Goal: Information Seeking & Learning: Learn about a topic

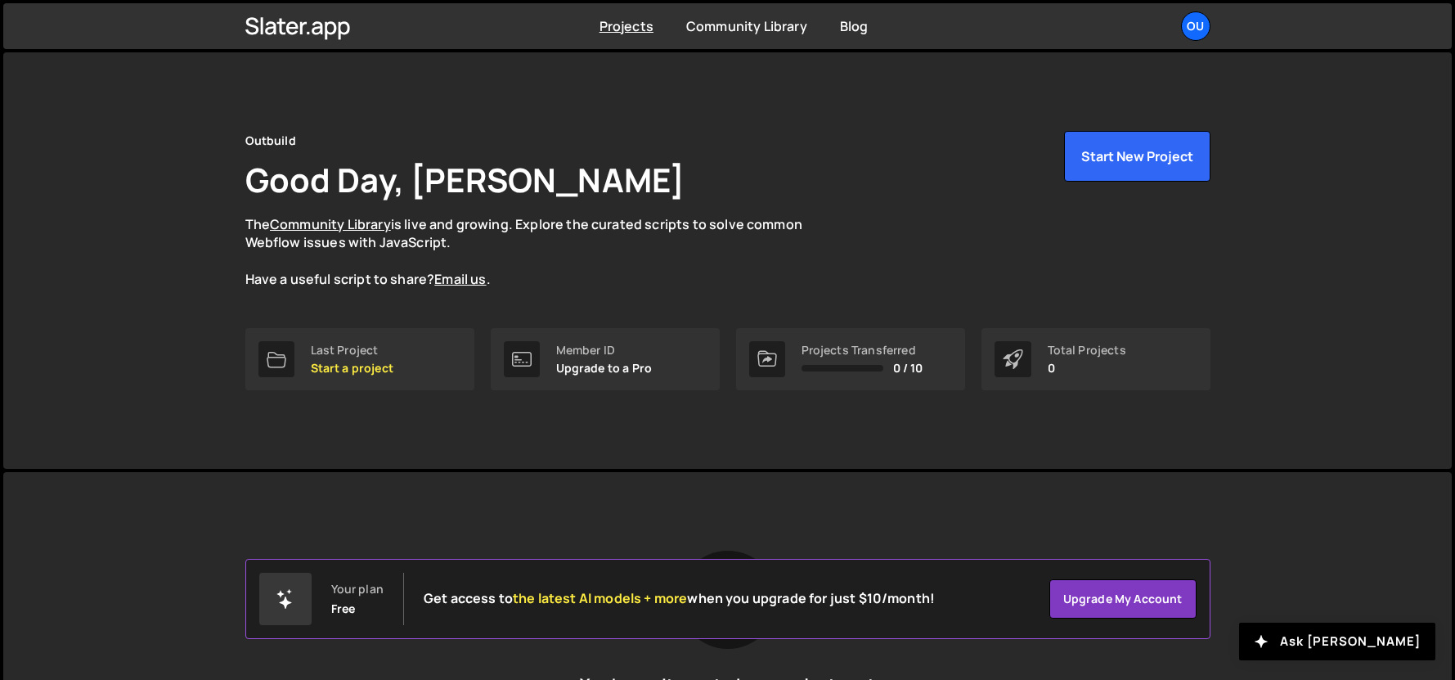
click at [654, 282] on p "The Community Library is live and growing. Explore the curated scripts to solve…" at bounding box center [539, 252] width 589 height 74
click at [371, 344] on div "Last Project" at bounding box center [352, 350] width 83 height 13
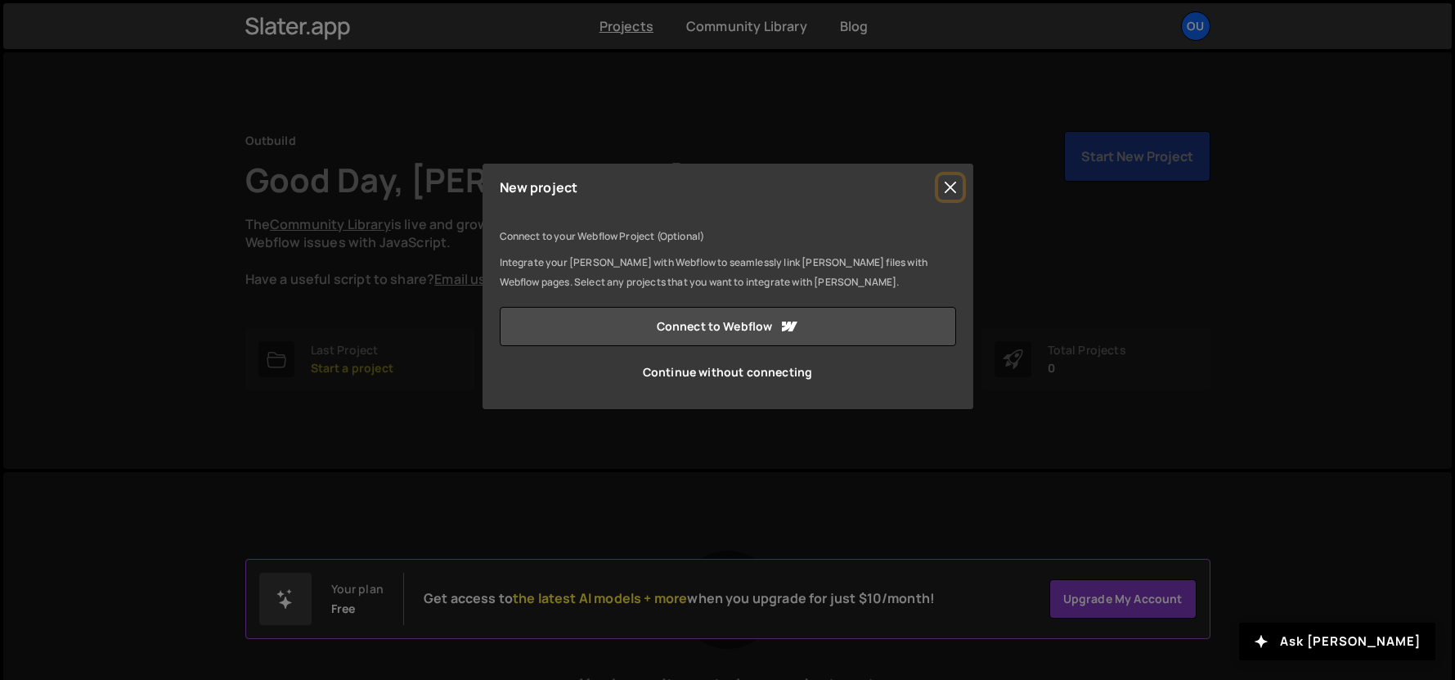
click at [949, 191] on button "Close" at bounding box center [950, 187] width 25 height 25
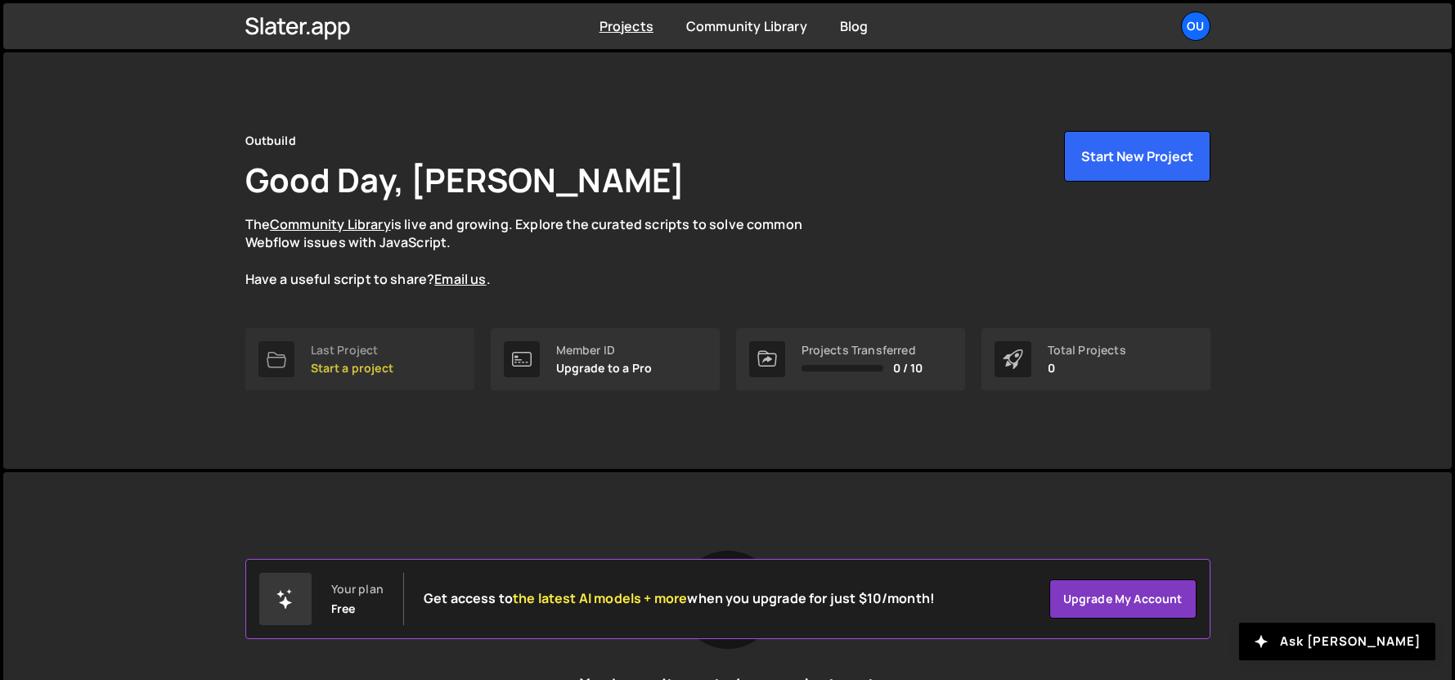
click at [349, 375] on p "Start a project" at bounding box center [352, 368] width 83 height 13
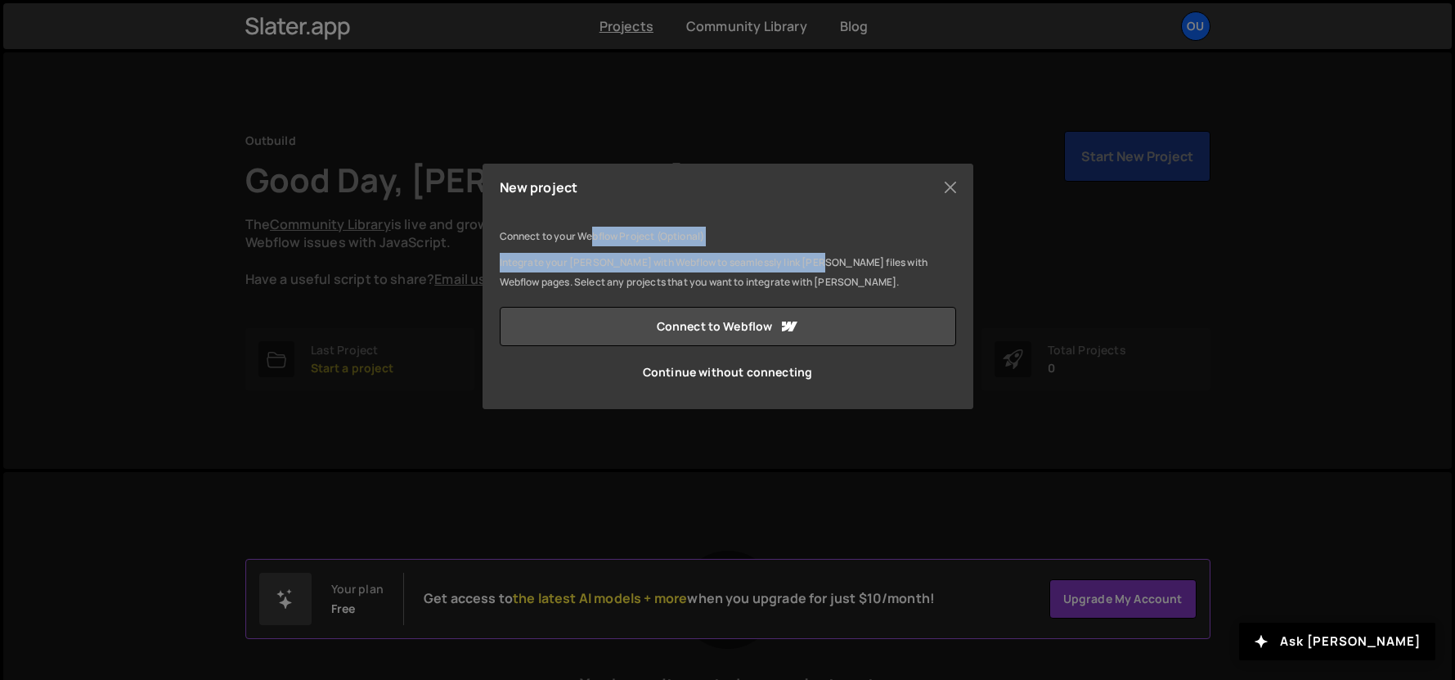
drag, startPoint x: 605, startPoint y: 237, endPoint x: 805, endPoint y: 268, distance: 202.0
click at [805, 268] on div "Connect to your Webflow Project (Optional) Integrate your [PERSON_NAME] with We…" at bounding box center [728, 263] width 456 height 72
click at [805, 268] on p "Integrate your [PERSON_NAME] with Webflow to seamlessly link [PERSON_NAME] file…" at bounding box center [728, 272] width 456 height 39
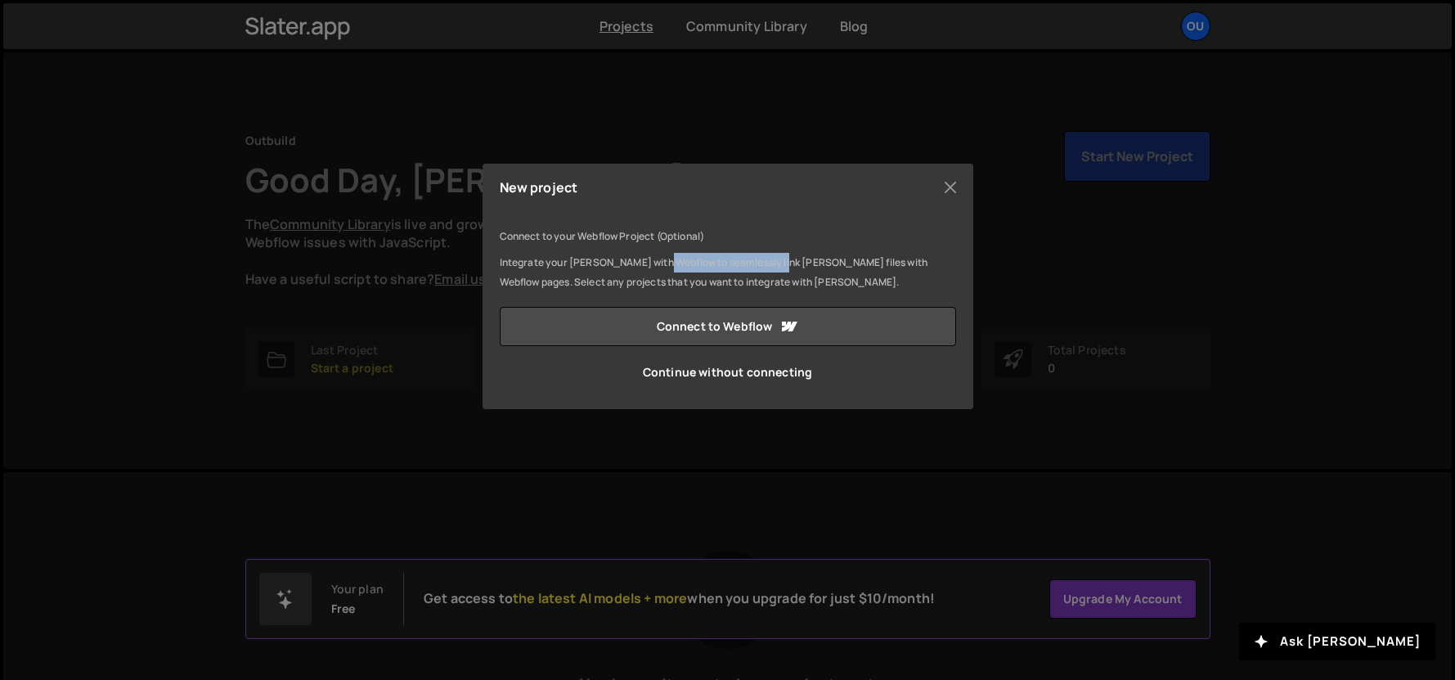
drag, startPoint x: 658, startPoint y: 262, endPoint x: 802, endPoint y: 274, distance: 145.3
click at [780, 271] on p "Integrate your [PERSON_NAME] with Webflow to seamlessly link [PERSON_NAME] file…" at bounding box center [728, 272] width 456 height 39
click at [803, 274] on p "Integrate your [PERSON_NAME] with Webflow to seamlessly link [PERSON_NAME] file…" at bounding box center [728, 272] width 456 height 39
click at [957, 187] on button "Close" at bounding box center [950, 187] width 25 height 25
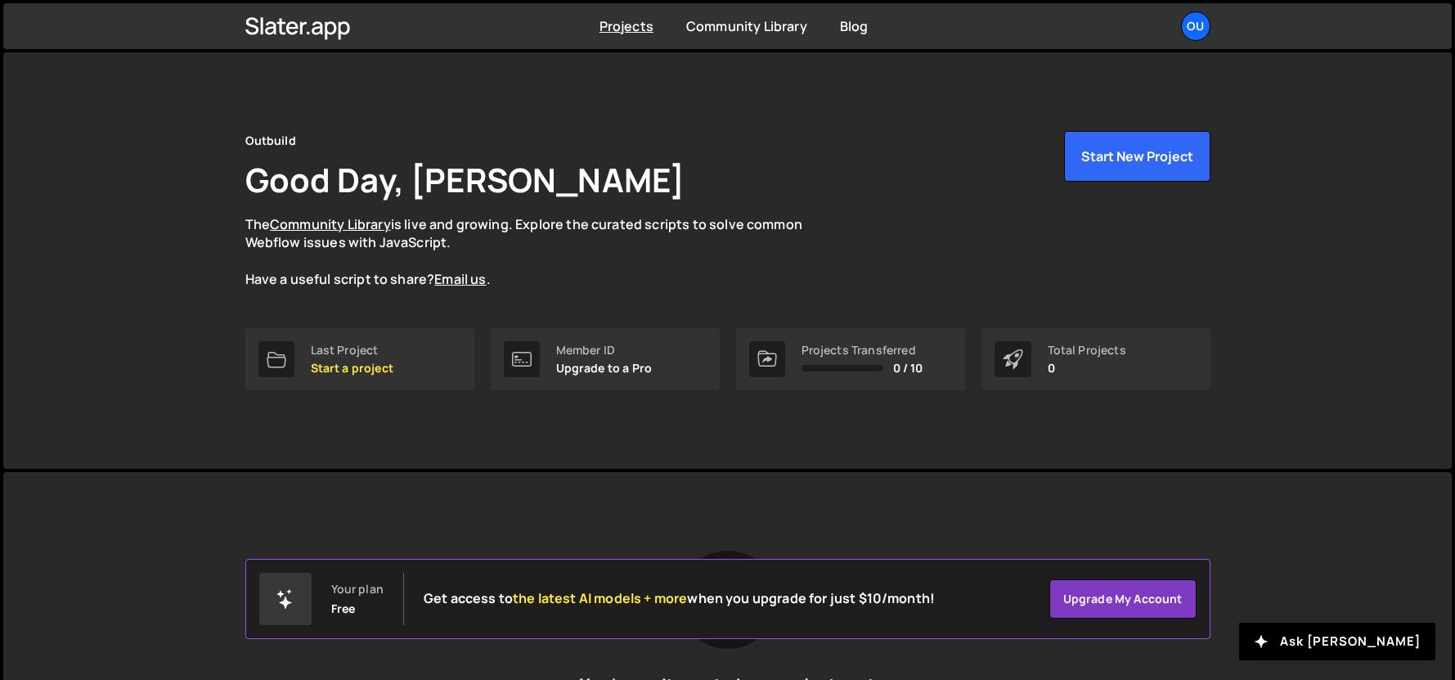
click at [632, 14] on div "Projects [GEOGRAPHIC_DATA] Blog Ou Projects Your Teams Account Upgrade Logout" at bounding box center [728, 26] width 1014 height 46
click at [692, 28] on link "Community Library" at bounding box center [746, 26] width 121 height 18
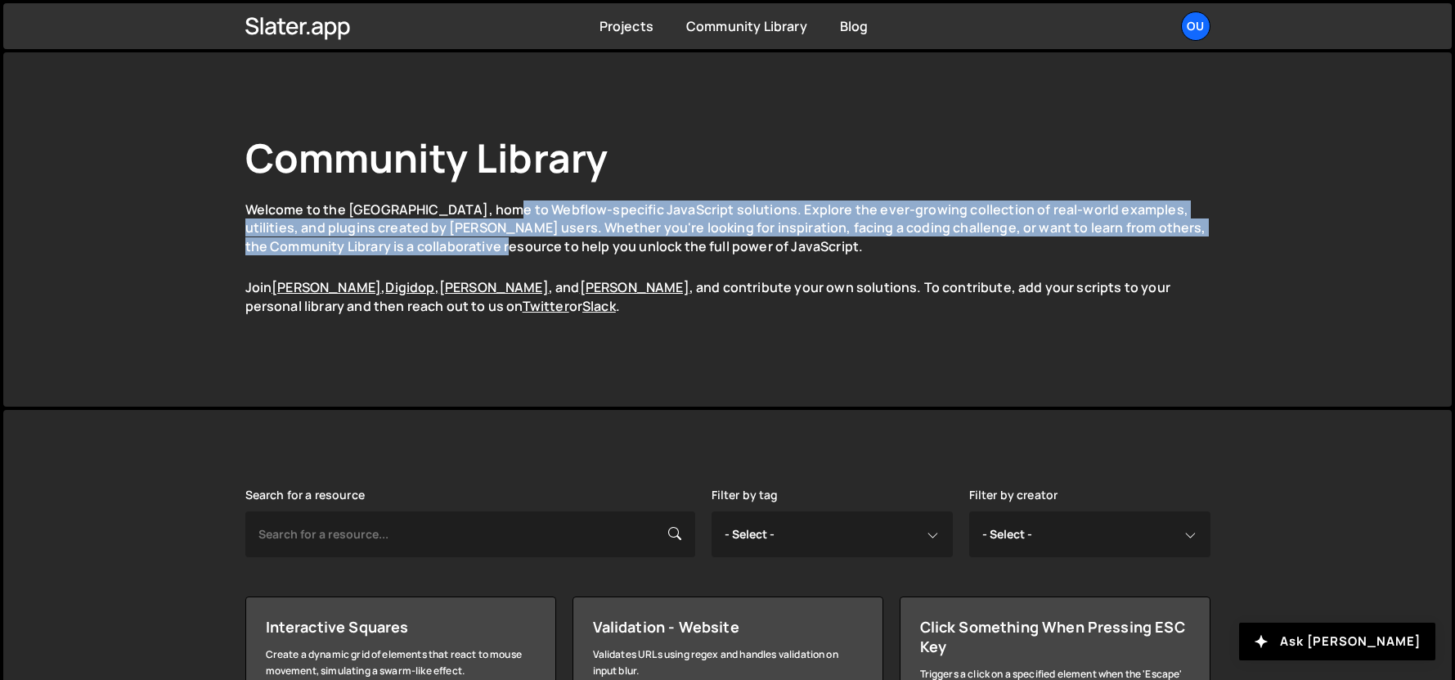
drag, startPoint x: 505, startPoint y: 210, endPoint x: 532, endPoint y: 251, distance: 49.0
click at [532, 251] on p "Welcome to the Community Library, home to Webflow-specific JavaScript solutions…" at bounding box center [727, 227] width 965 height 55
click at [521, 218] on p "Welcome to the Community Library, home to Webflow-specific JavaScript solutions…" at bounding box center [727, 227] width 965 height 55
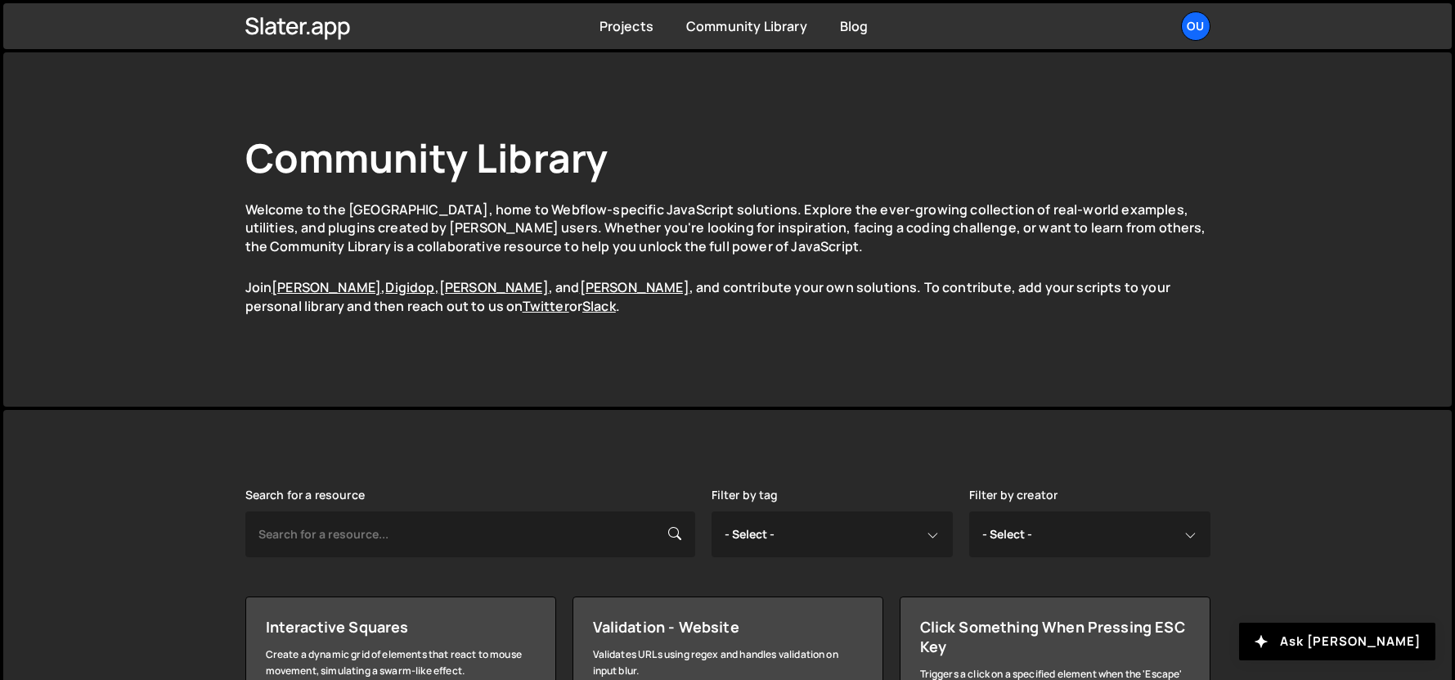
click at [521, 218] on p "Welcome to the Community Library, home to Webflow-specific JavaScript solutions…" at bounding box center [727, 227] width 965 height 55
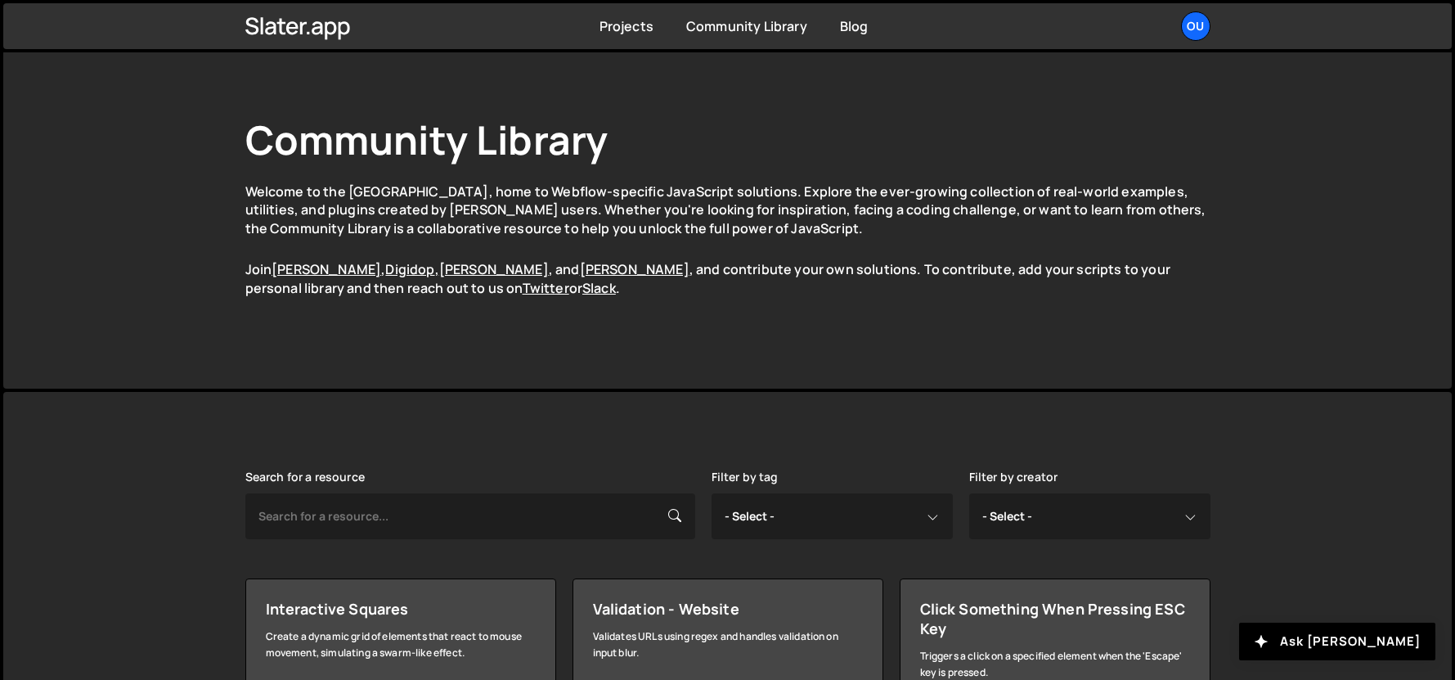
scroll to position [19, 0]
